Goal: Transaction & Acquisition: Purchase product/service

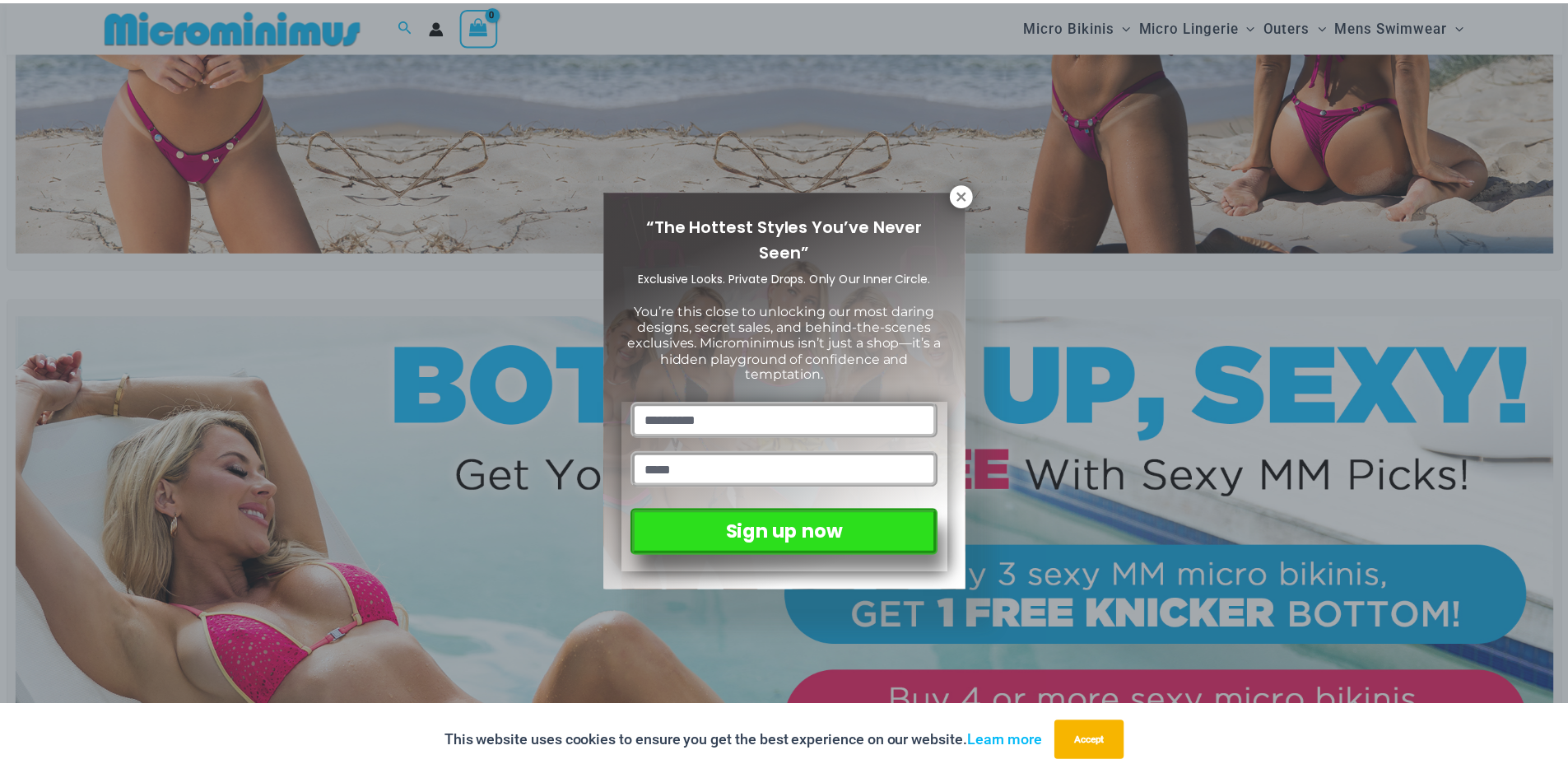
scroll to position [398, 0]
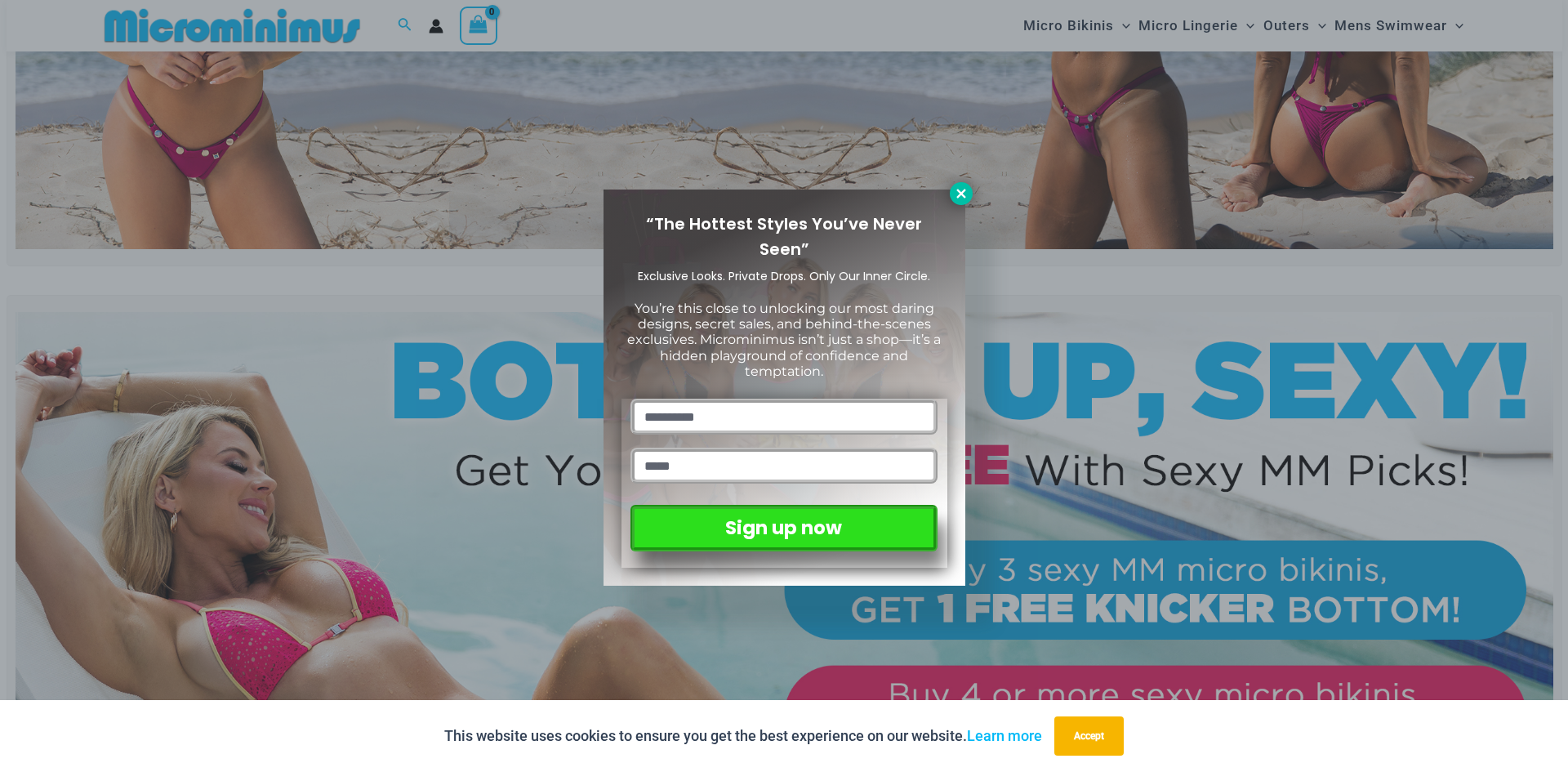
click at [955, 193] on icon at bounding box center [961, 194] width 15 height 15
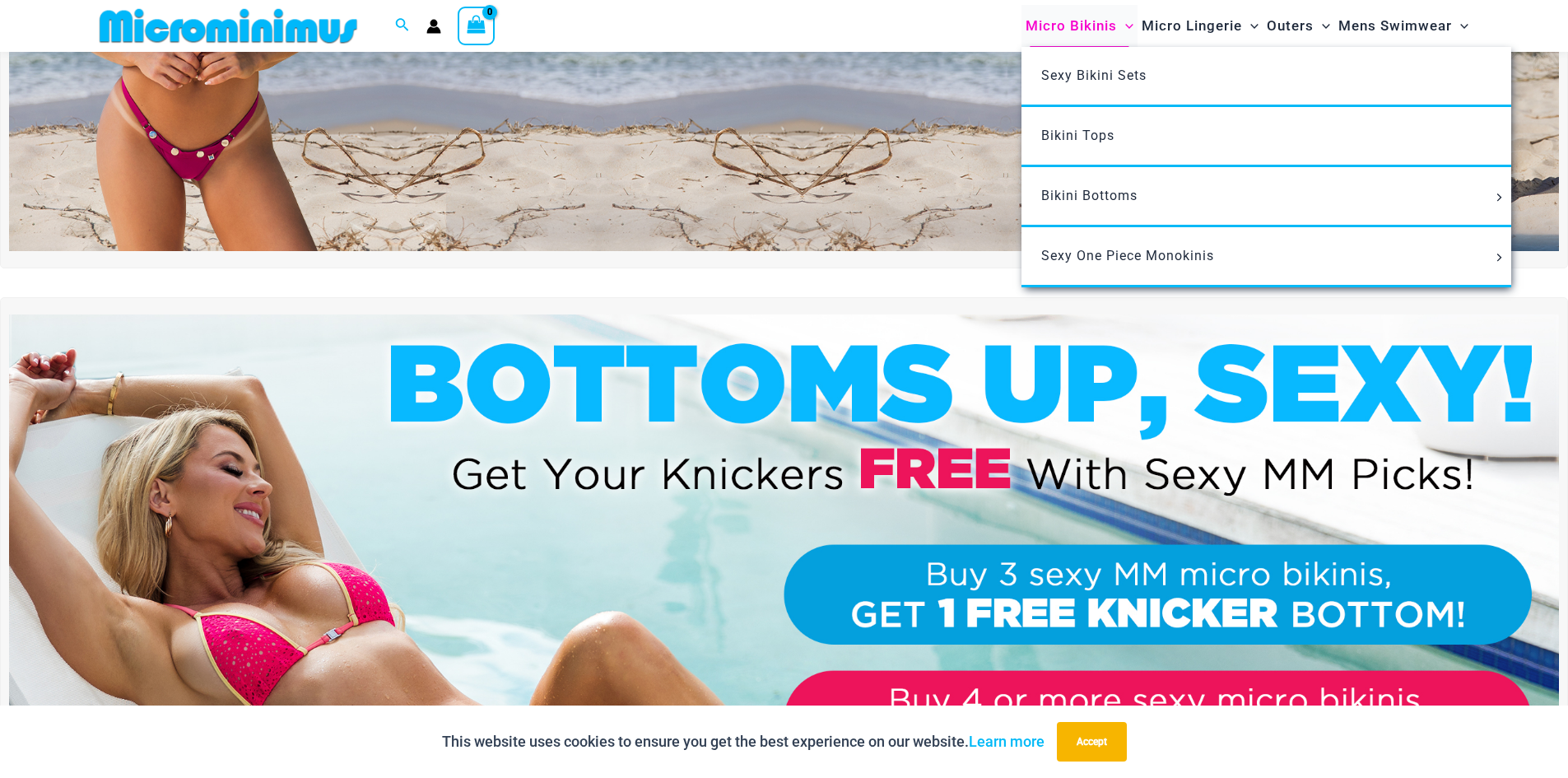
click at [1067, 25] on span "Micro Bikinis" at bounding box center [1071, 26] width 92 height 42
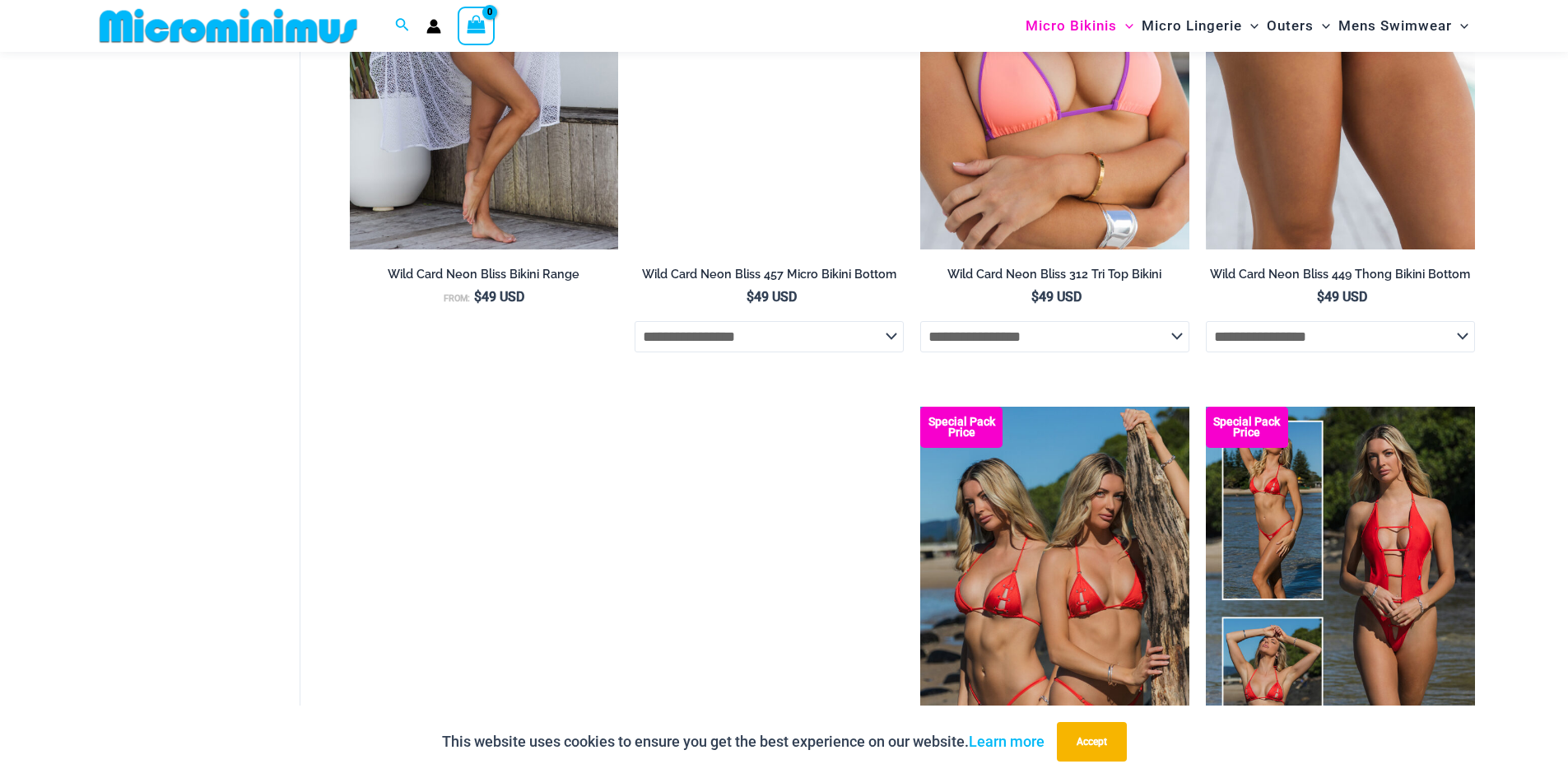
scroll to position [4512, 0]
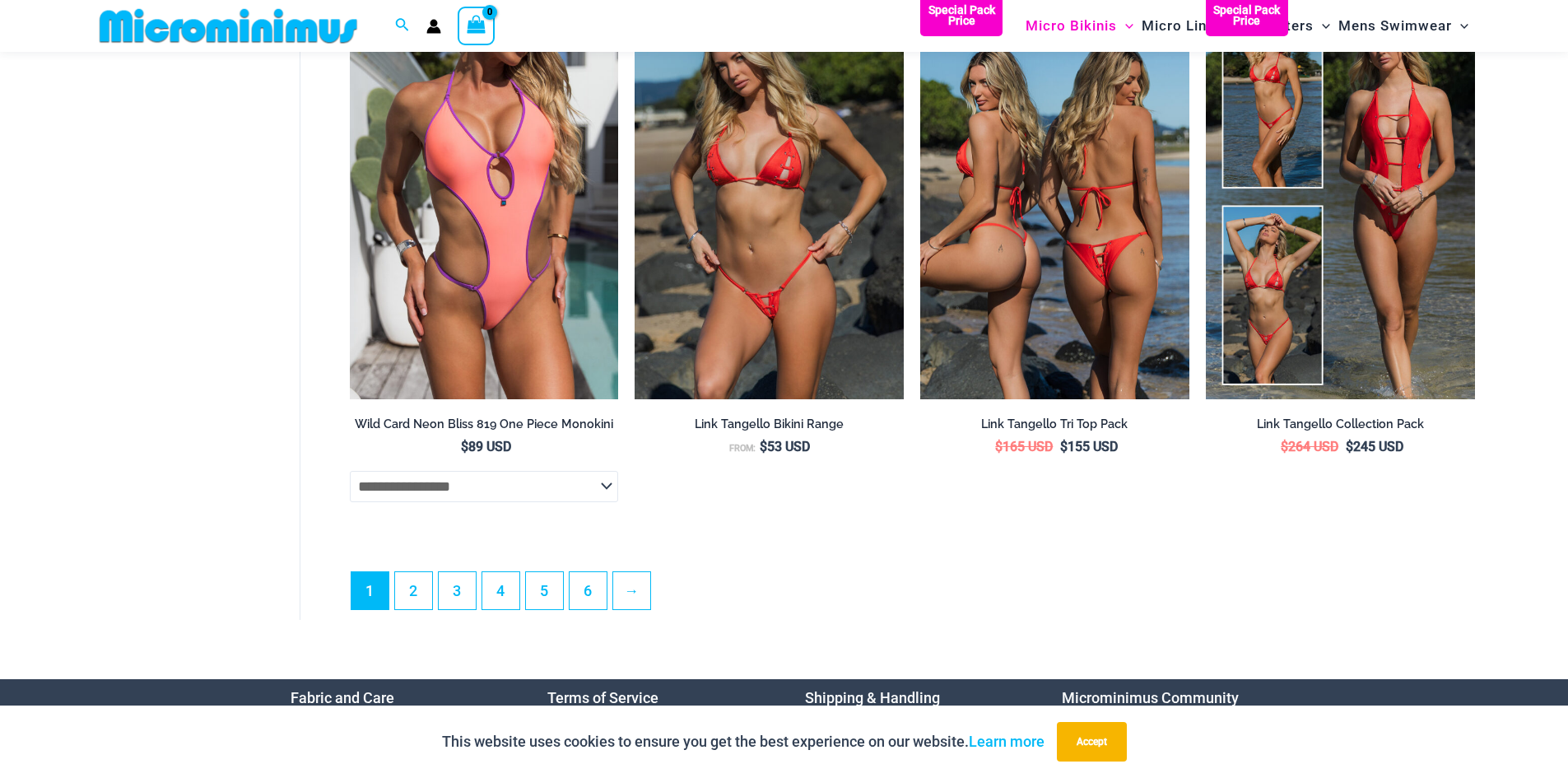
click at [1010, 222] on img at bounding box center [1055, 196] width 269 height 404
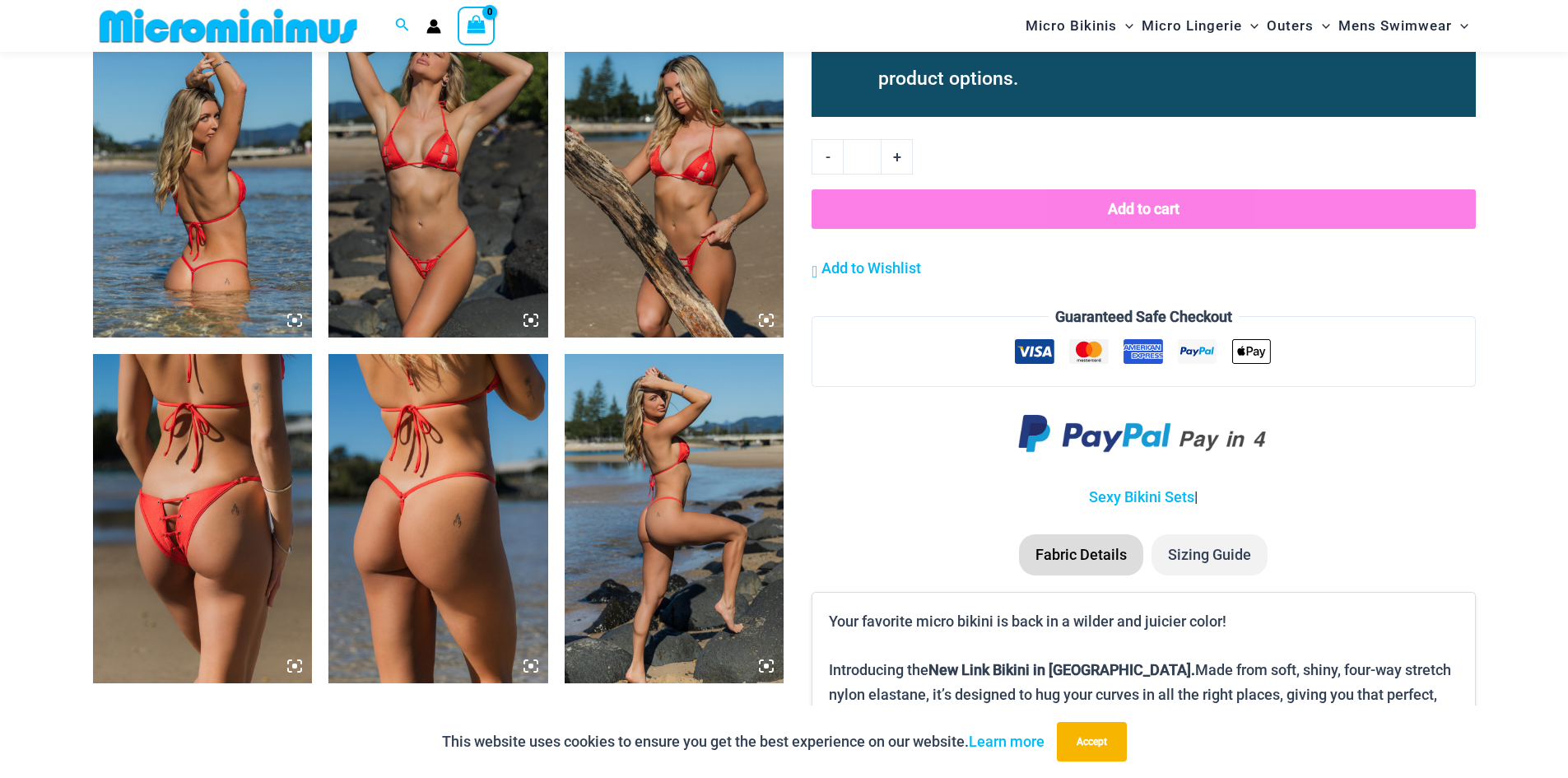
scroll to position [1961, 0]
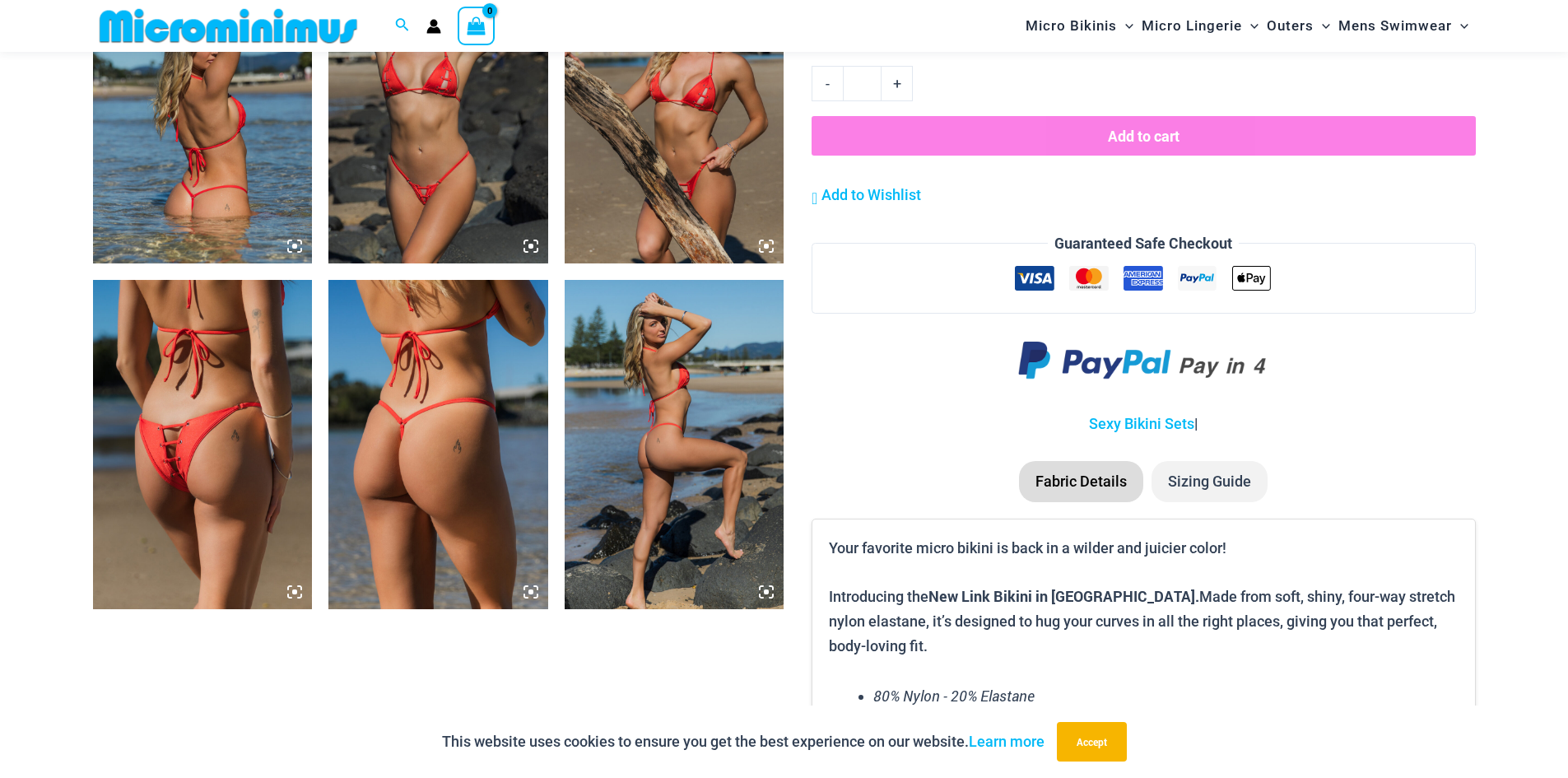
click at [431, 503] on img at bounding box center [438, 444] width 220 height 329
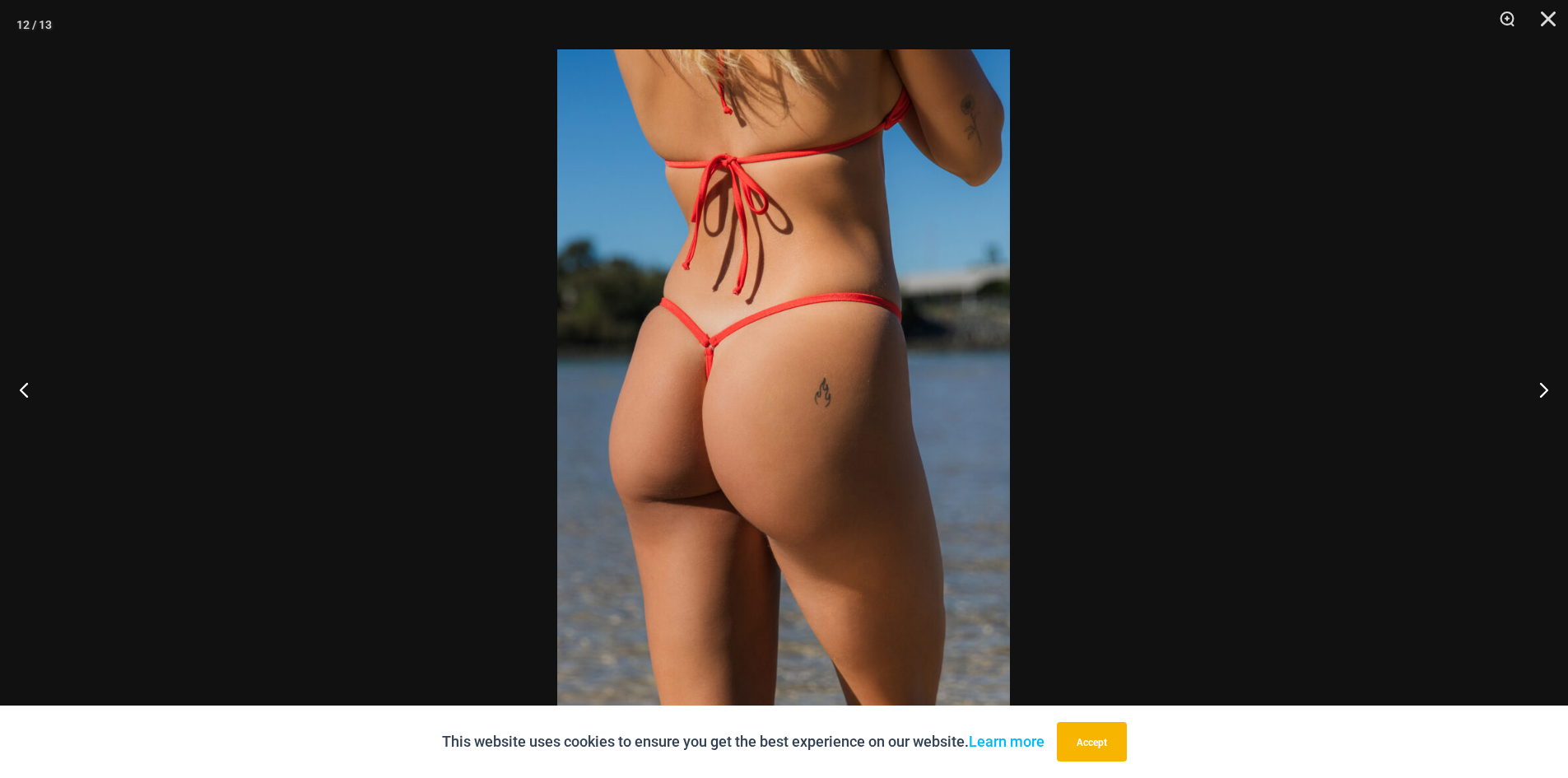
click at [714, 448] on img at bounding box center [784, 389] width 453 height 679
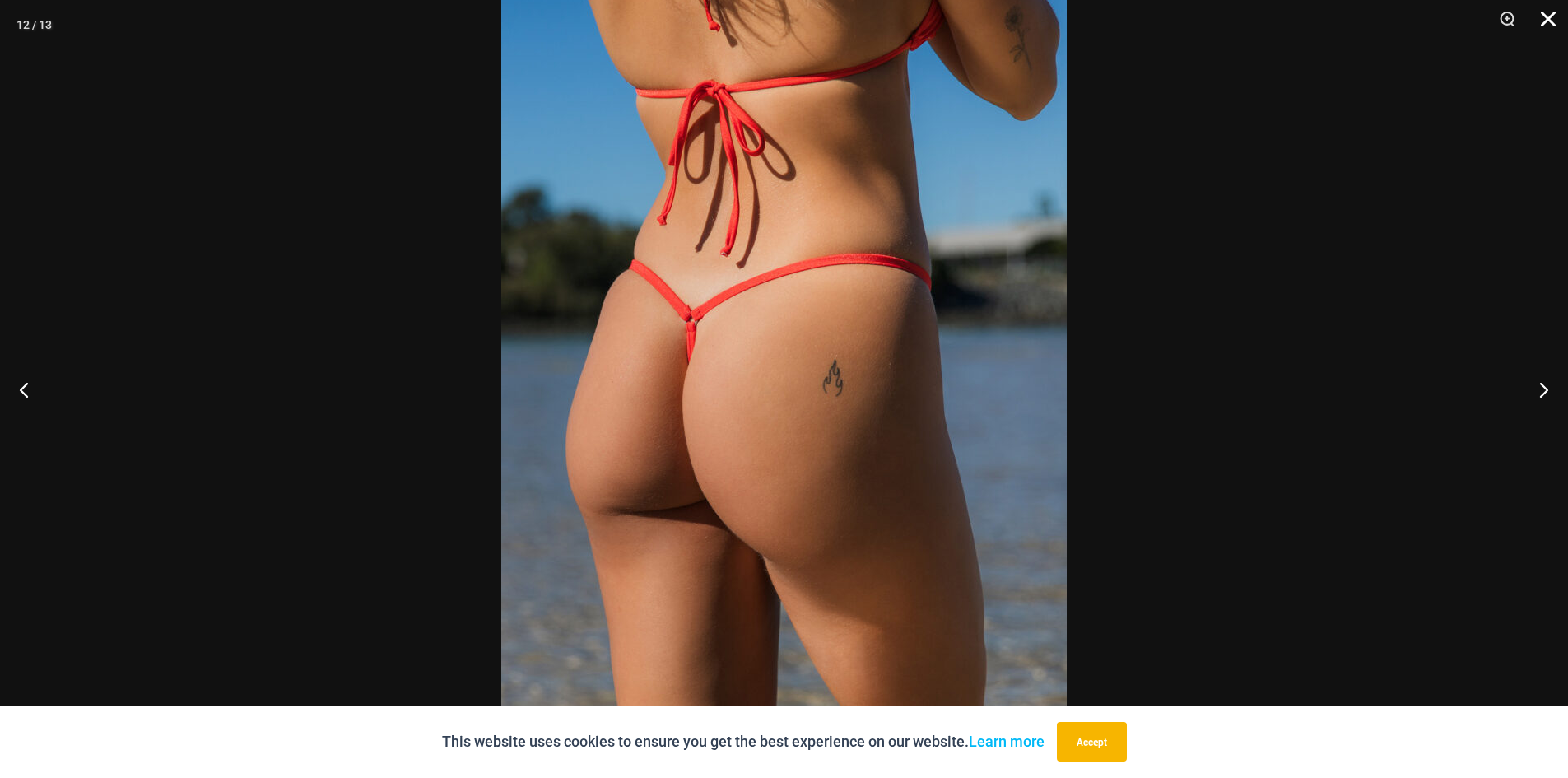
click at [1550, 14] on button "Close" at bounding box center [1543, 24] width 41 height 49
